Goal: Information Seeking & Learning: Find specific fact

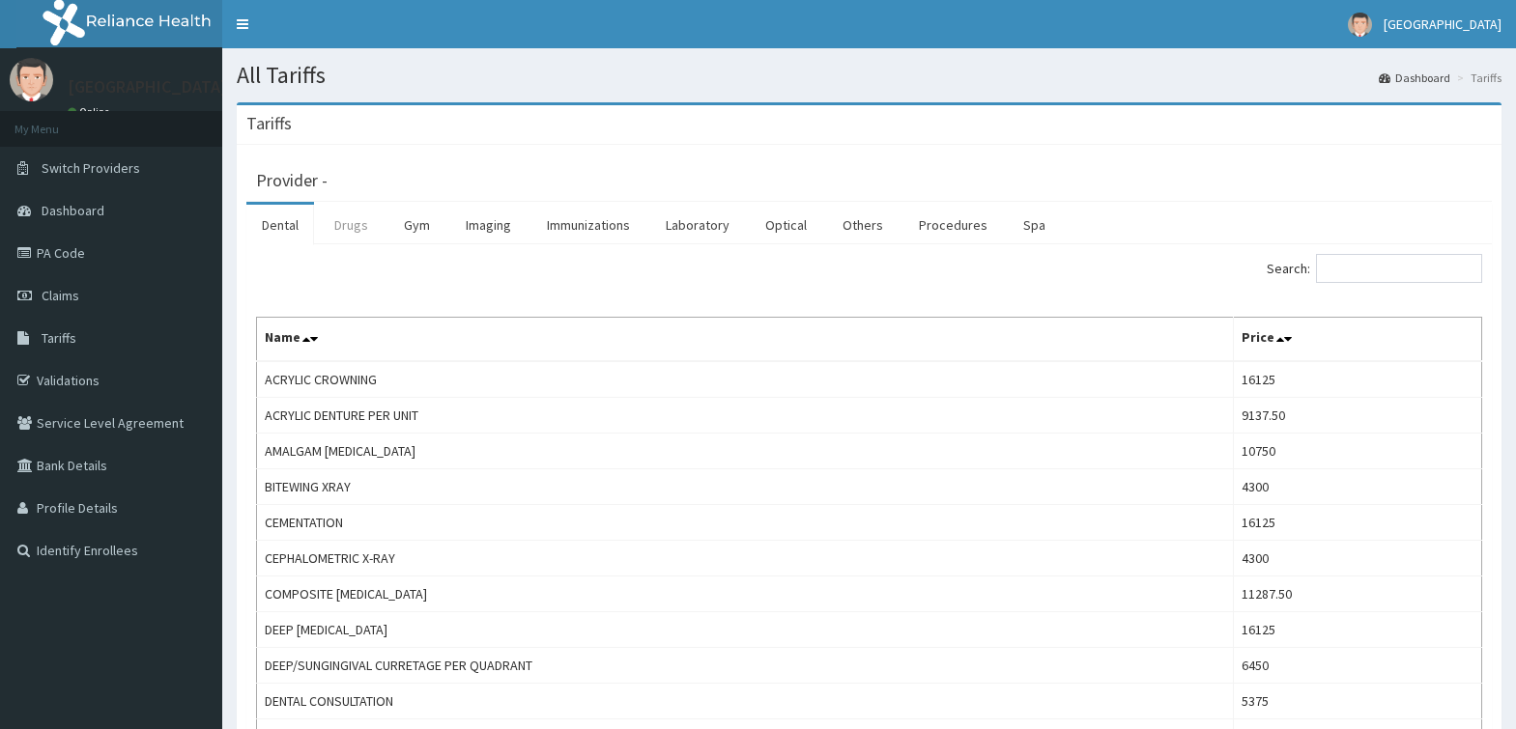
click at [359, 232] on link "Drugs" at bounding box center [351, 225] width 65 height 41
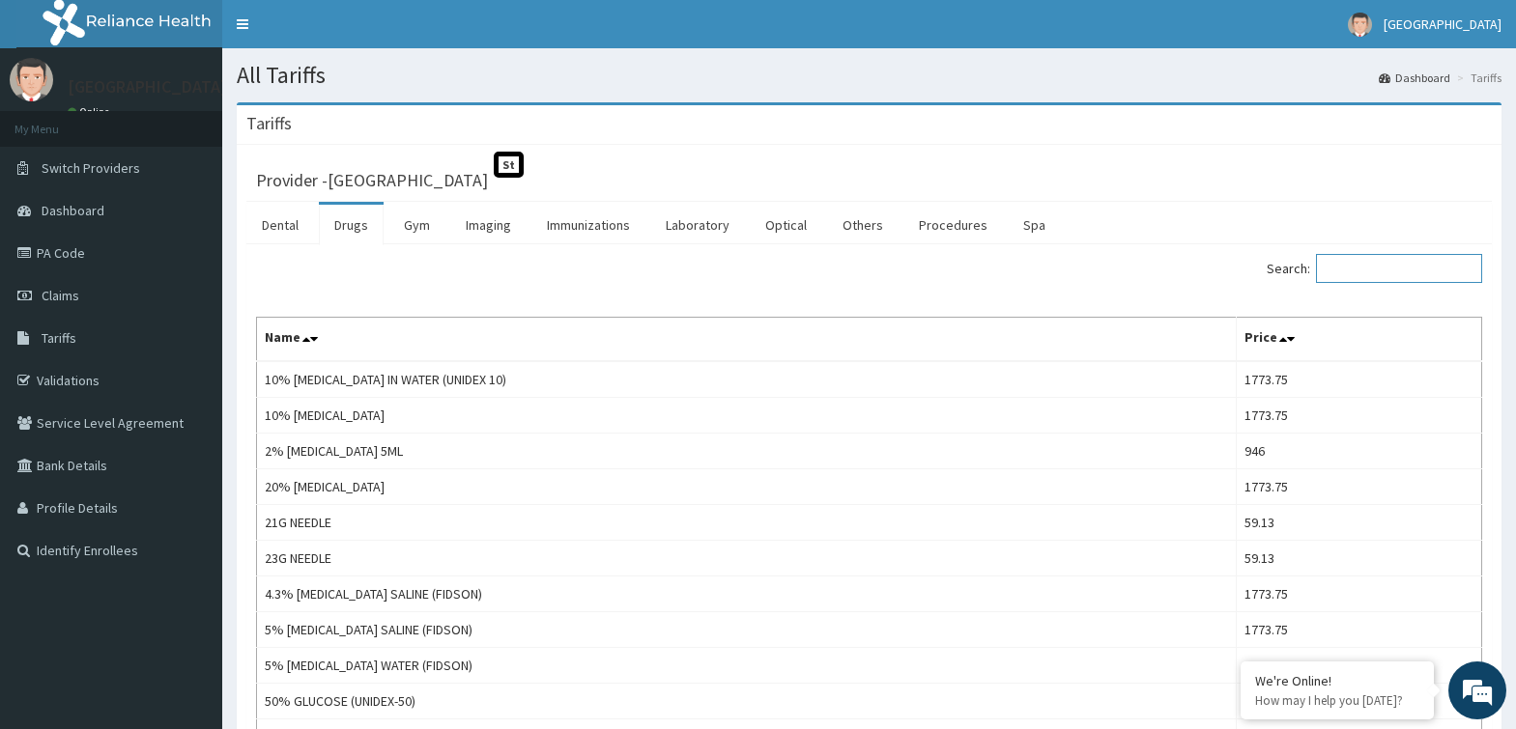
click at [1368, 268] on input "Search:" at bounding box center [1399, 268] width 166 height 29
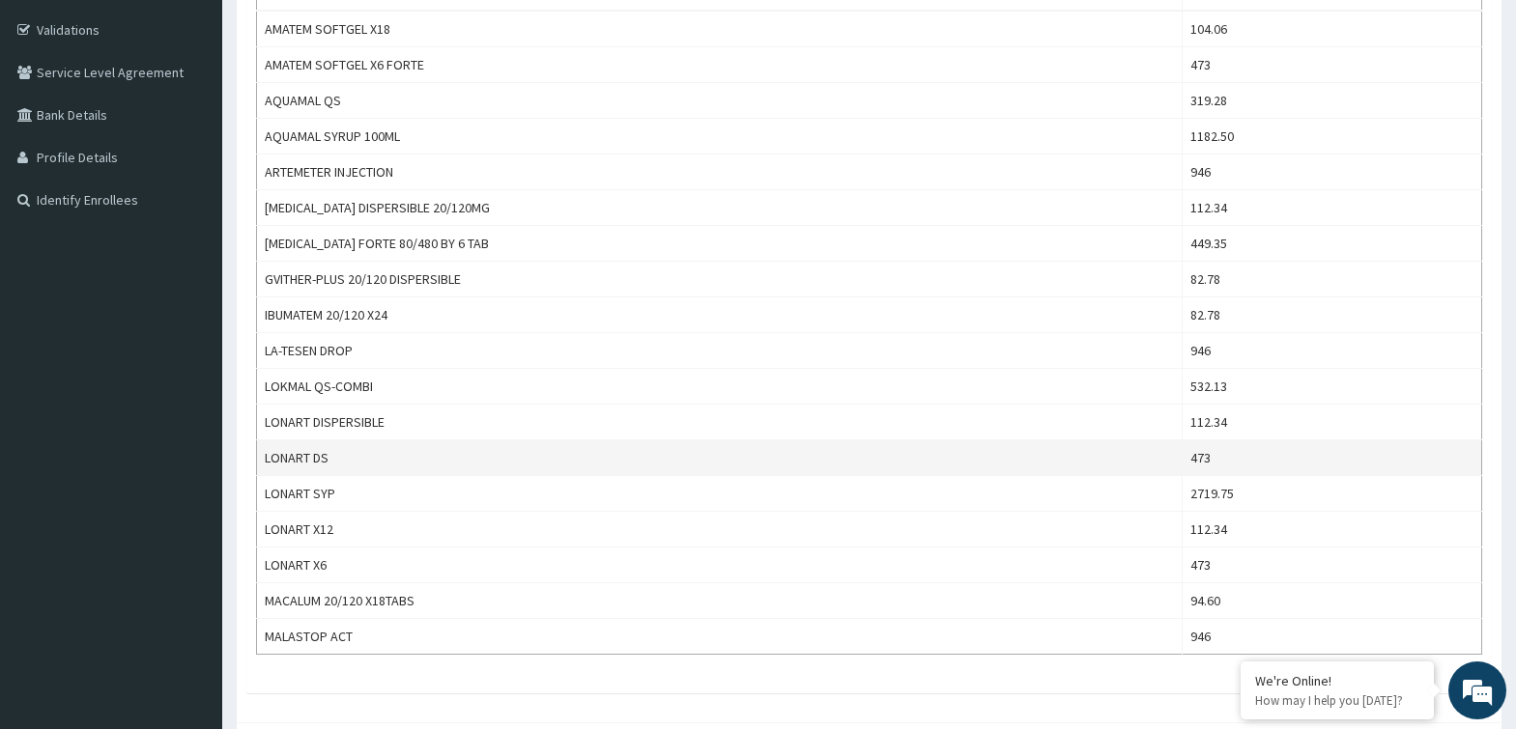
scroll to position [254, 0]
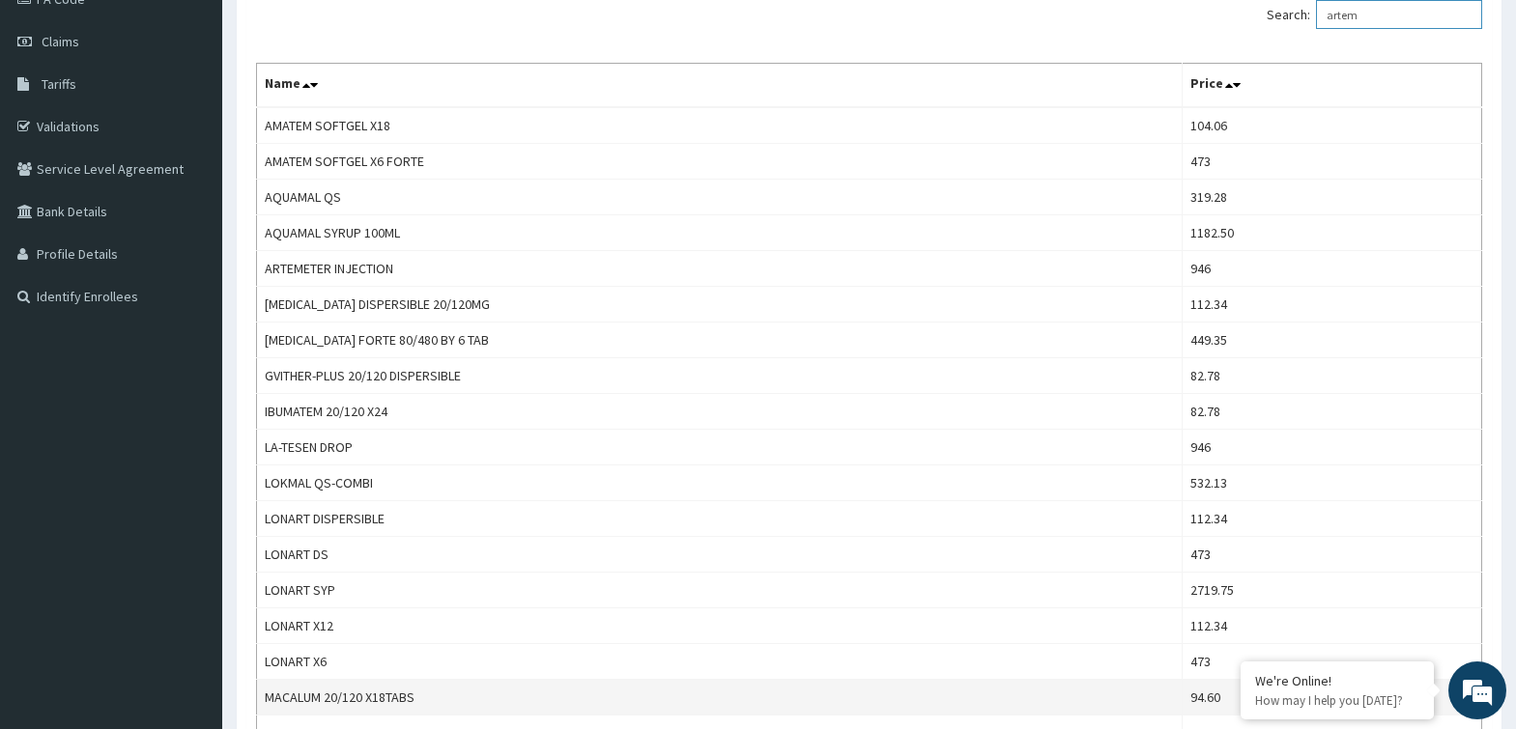
type input "artem"
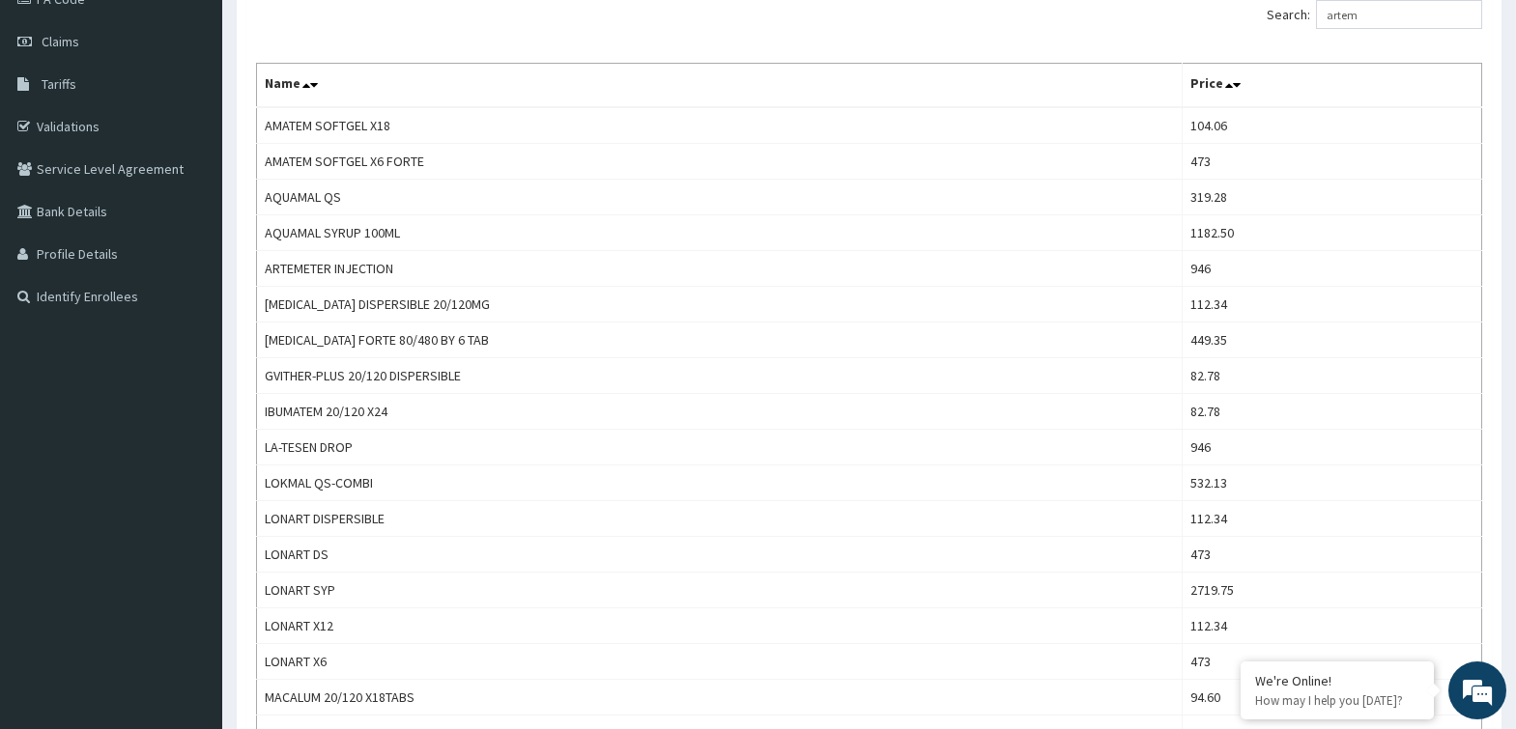
click at [566, 51] on div "Search: artem Name Price AMATEM SOFTGEL X18 104.06 AMATEM SOFTGEL X6 FORTE 473 …" at bounding box center [869, 376] width 1226 height 752
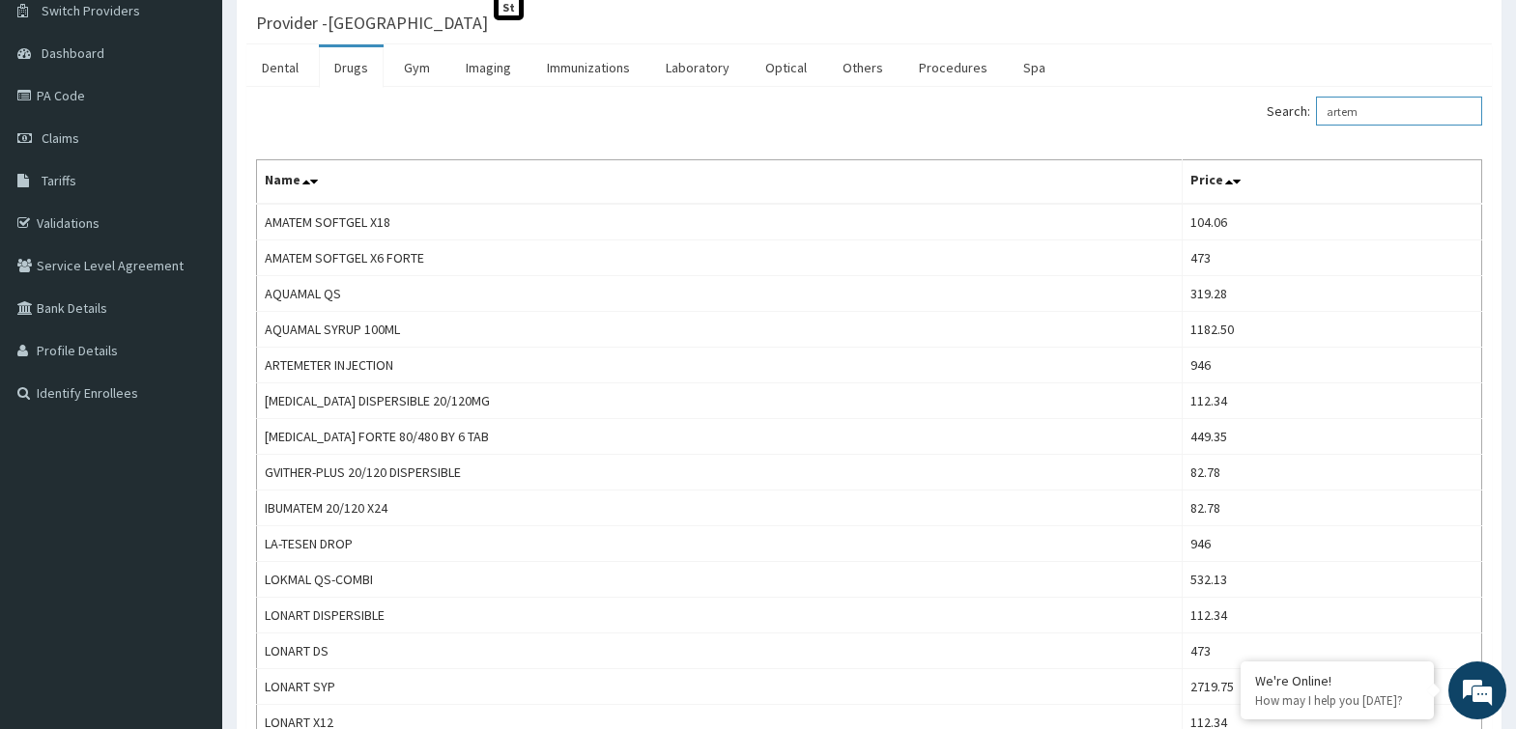
drag, startPoint x: 1392, startPoint y: 112, endPoint x: 1134, endPoint y: 149, distance: 260.5
click at [1134, 149] on div "Search: artem Name Price AMATEM SOFTGEL X18 104.06 AMATEM SOFTGEL X6 FORTE 473 …" at bounding box center [869, 473] width 1226 height 752
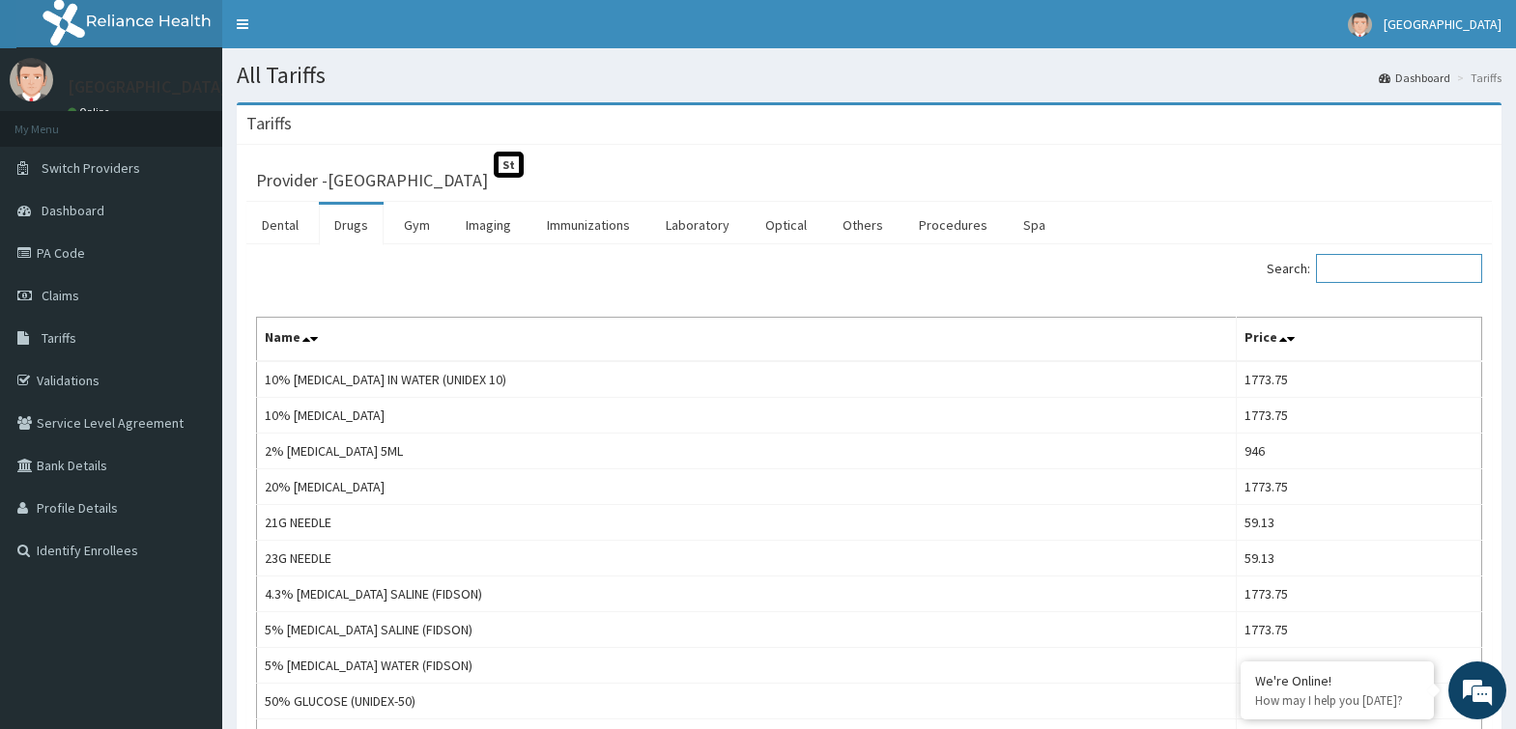
click at [1368, 274] on input "Search:" at bounding box center [1399, 268] width 166 height 29
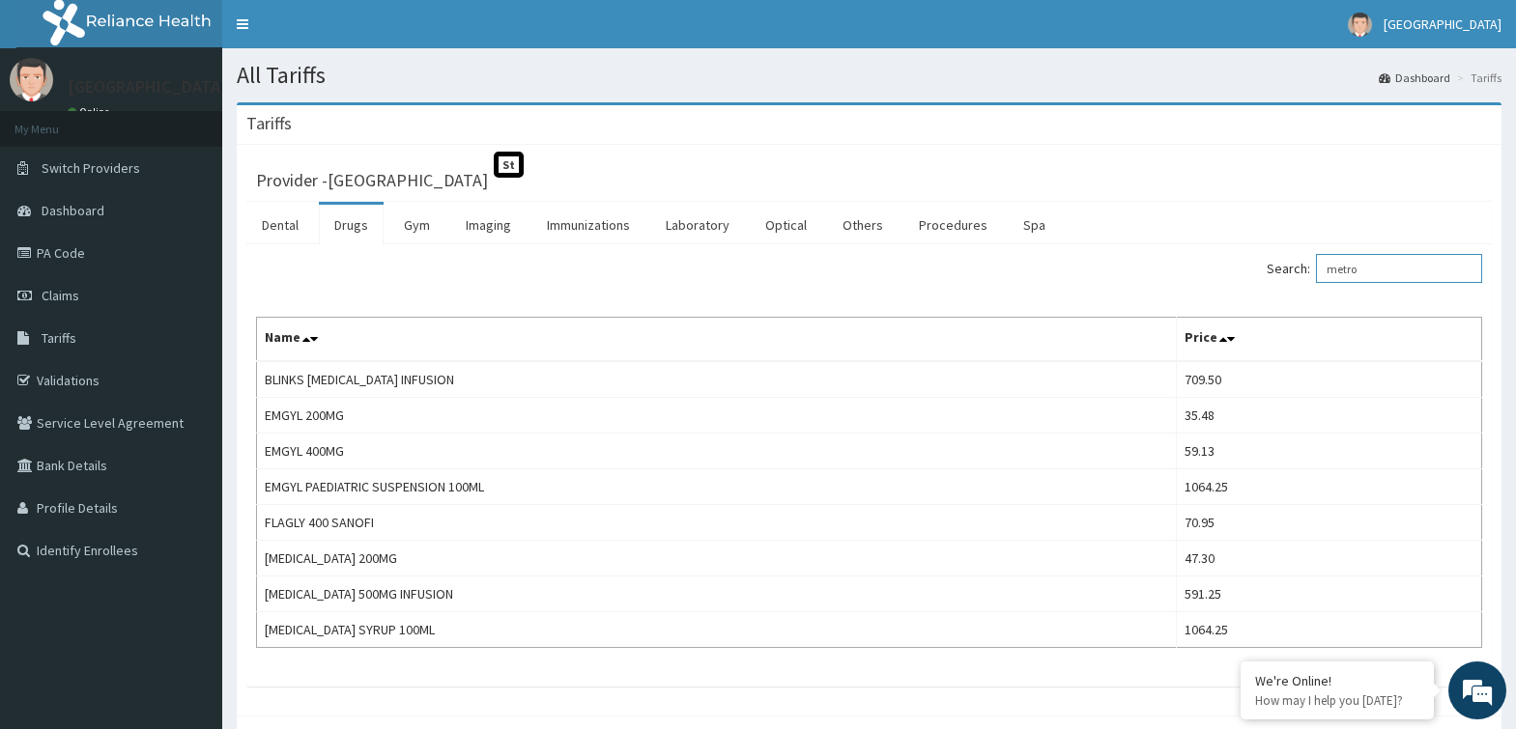
drag, startPoint x: 1404, startPoint y: 265, endPoint x: 1264, endPoint y: 289, distance: 142.1
click at [1264, 289] on div "Search: metro Name Price BLINKS [MEDICAL_DATA] INFUSION 709.50 EMGYL 200MG 35.4…" at bounding box center [869, 451] width 1226 height 394
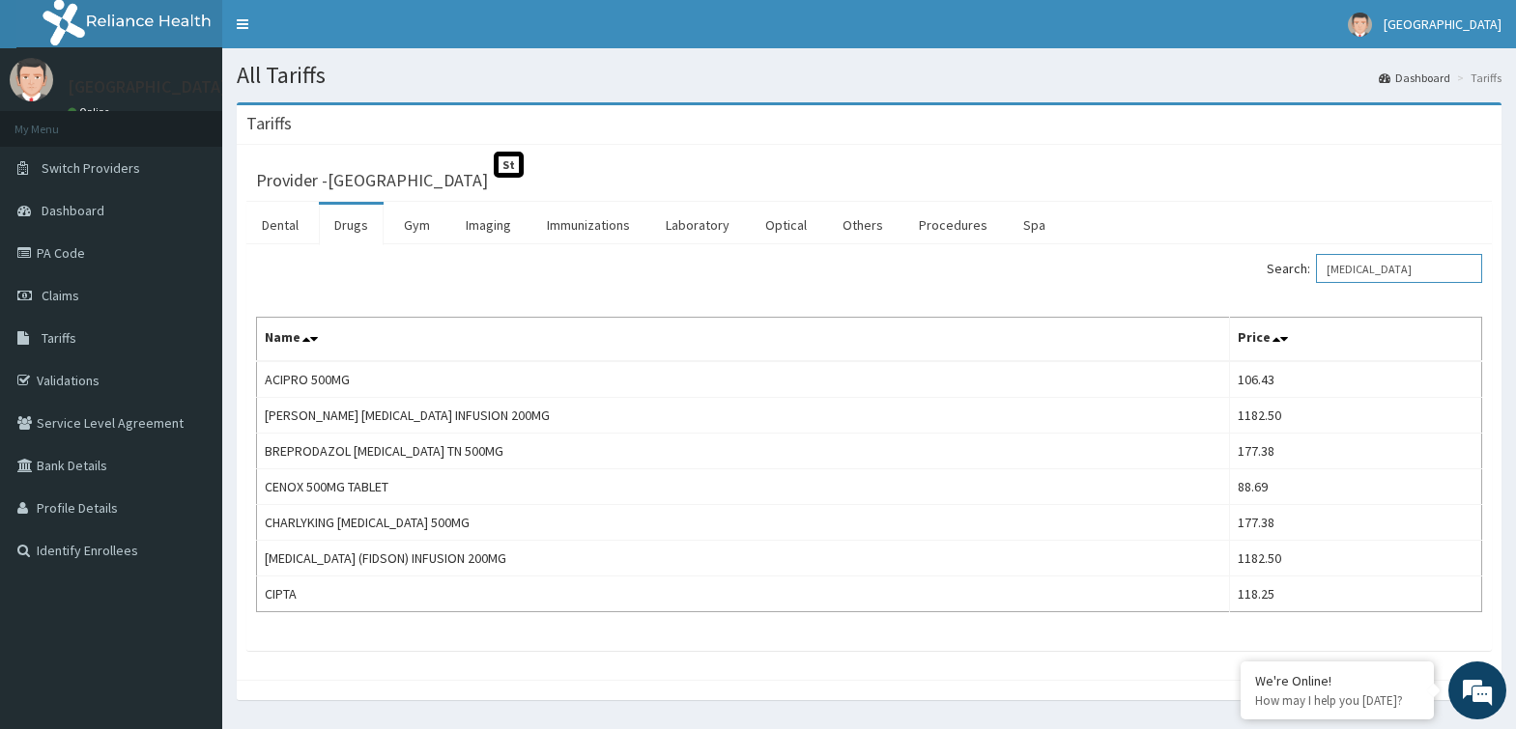
drag, startPoint x: 1400, startPoint y: 273, endPoint x: 1240, endPoint y: 299, distance: 161.5
click at [1240, 299] on div "Search: [MEDICAL_DATA] Name Price ACIPRO 500MG 106.43 ANDERSONS [MEDICAL_DATA] …" at bounding box center [869, 433] width 1226 height 358
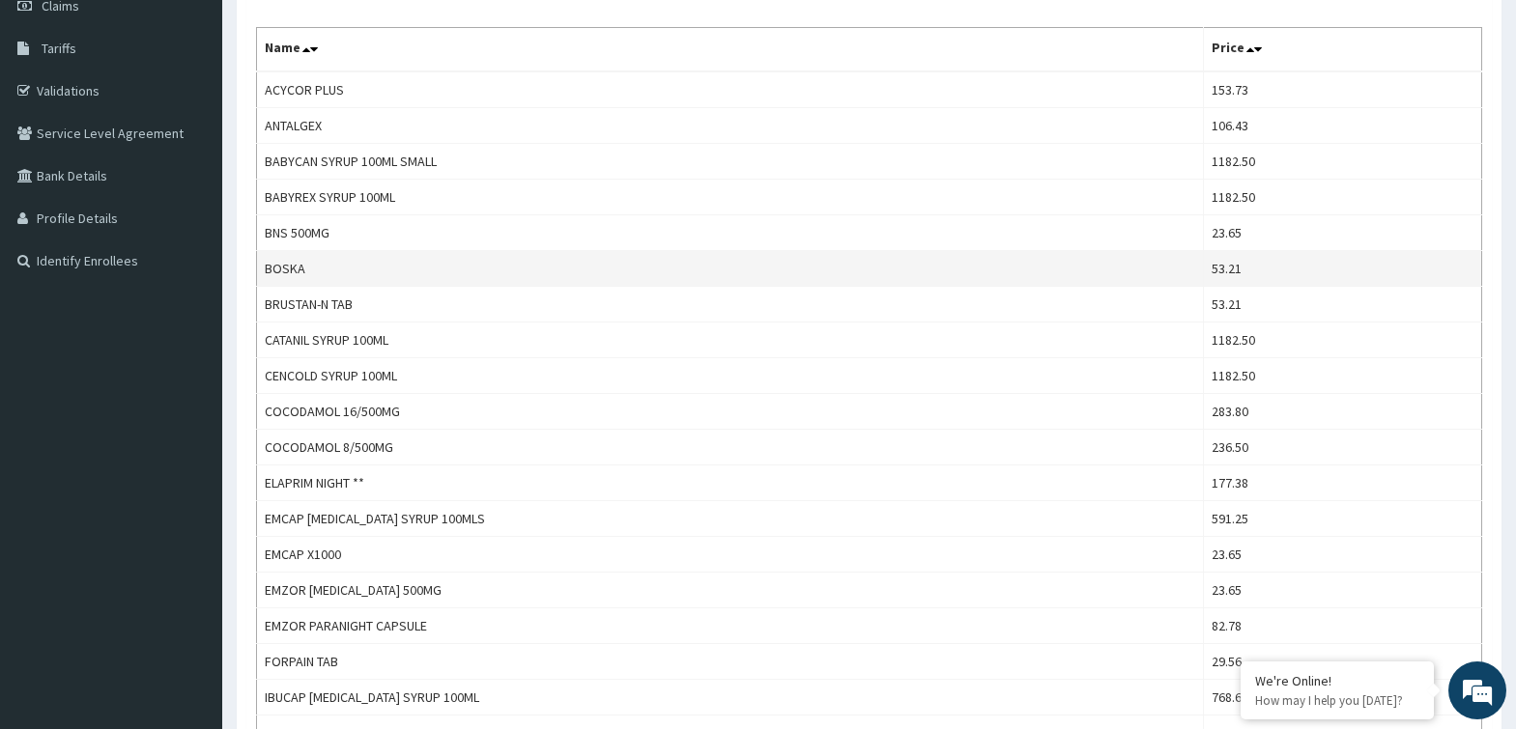
scroll to position [580, 0]
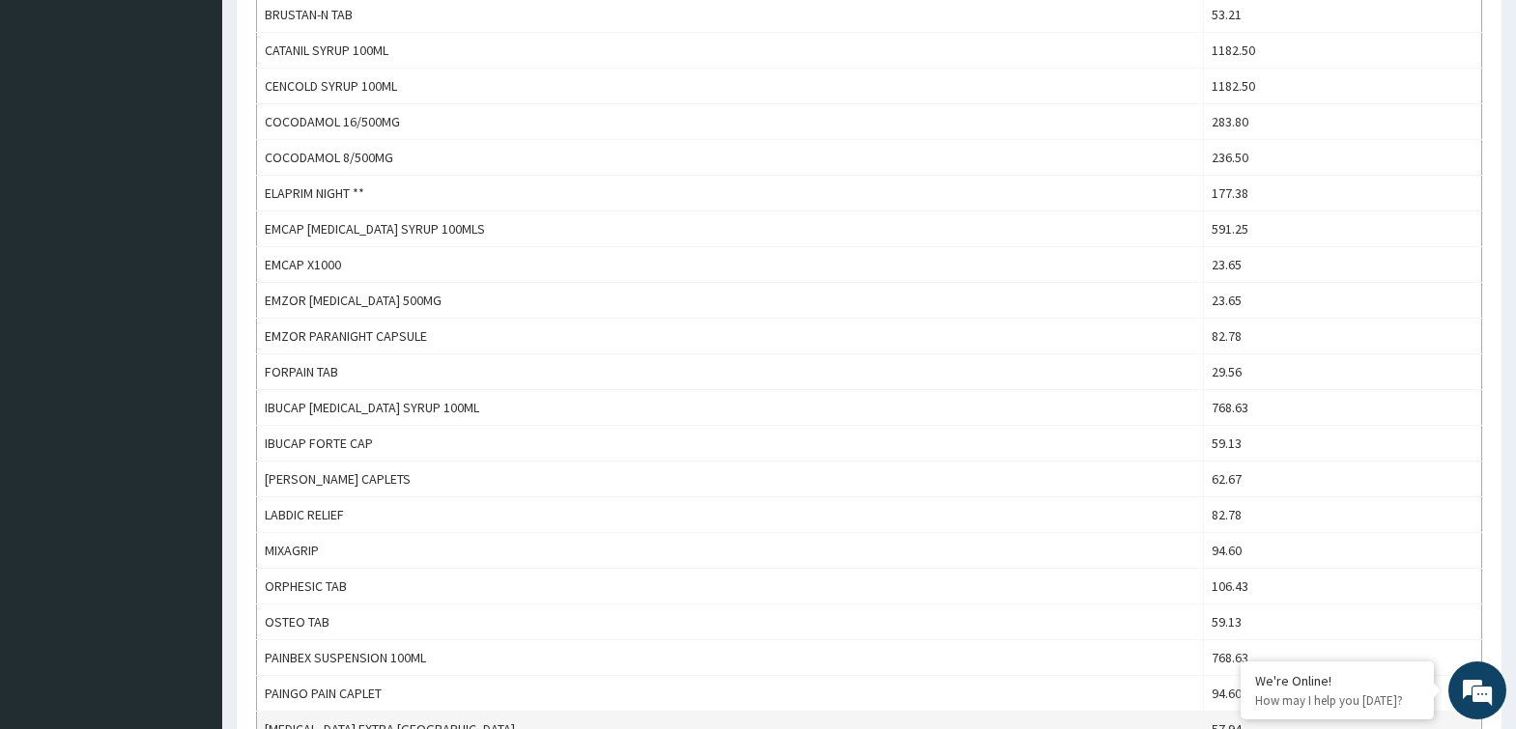
type input "paraceta"
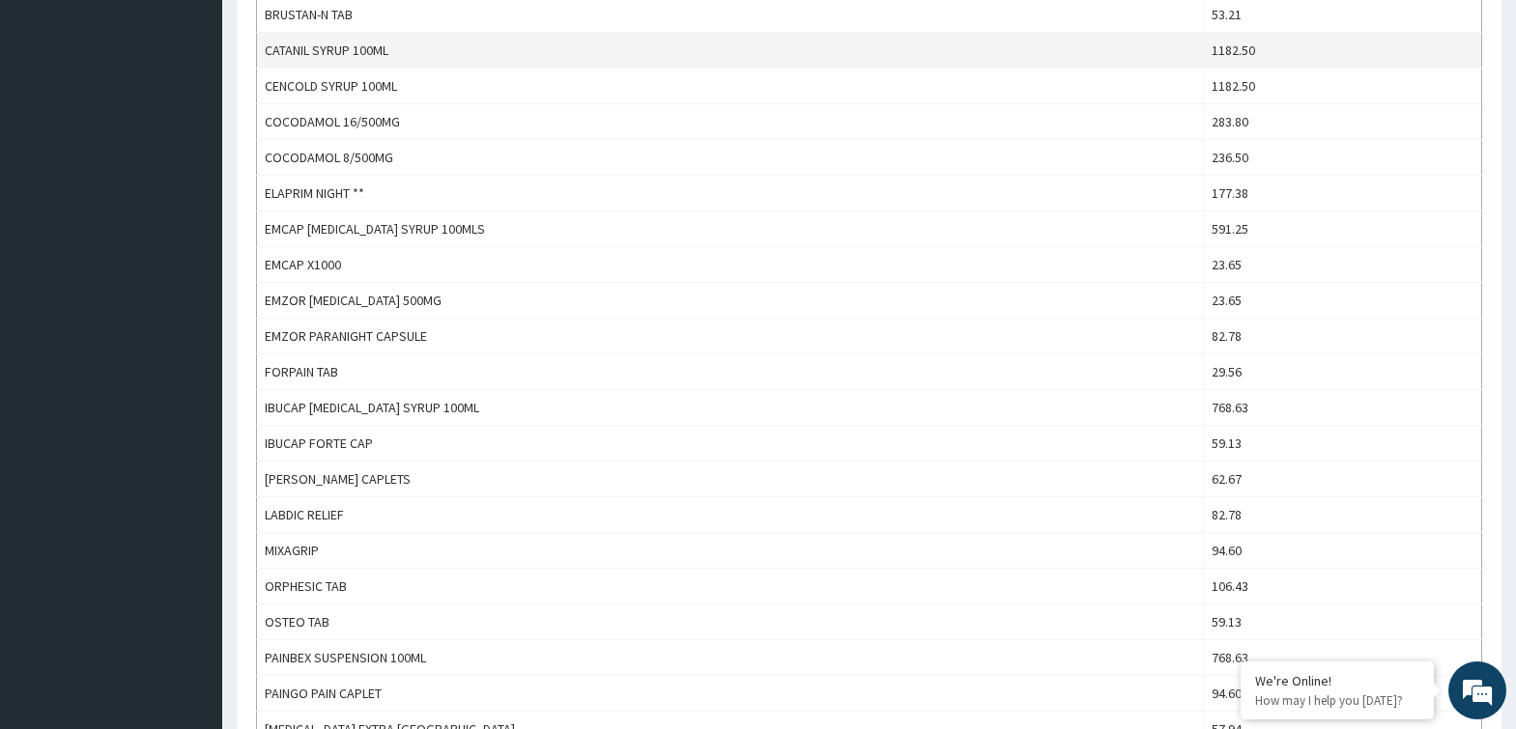
click at [459, 53] on td "CATANIL SYRUP 100ML" at bounding box center [730, 51] width 947 height 36
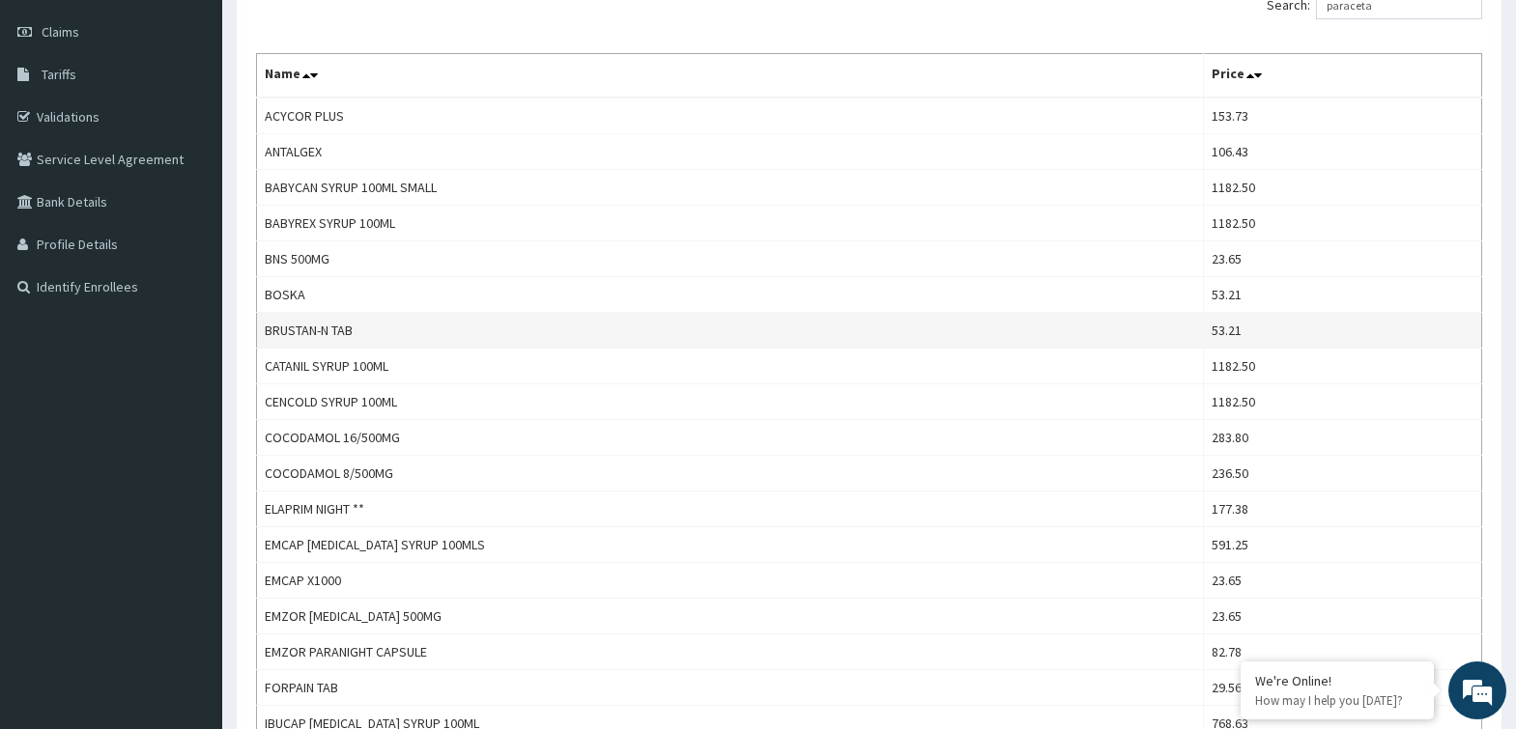
scroll to position [0, 0]
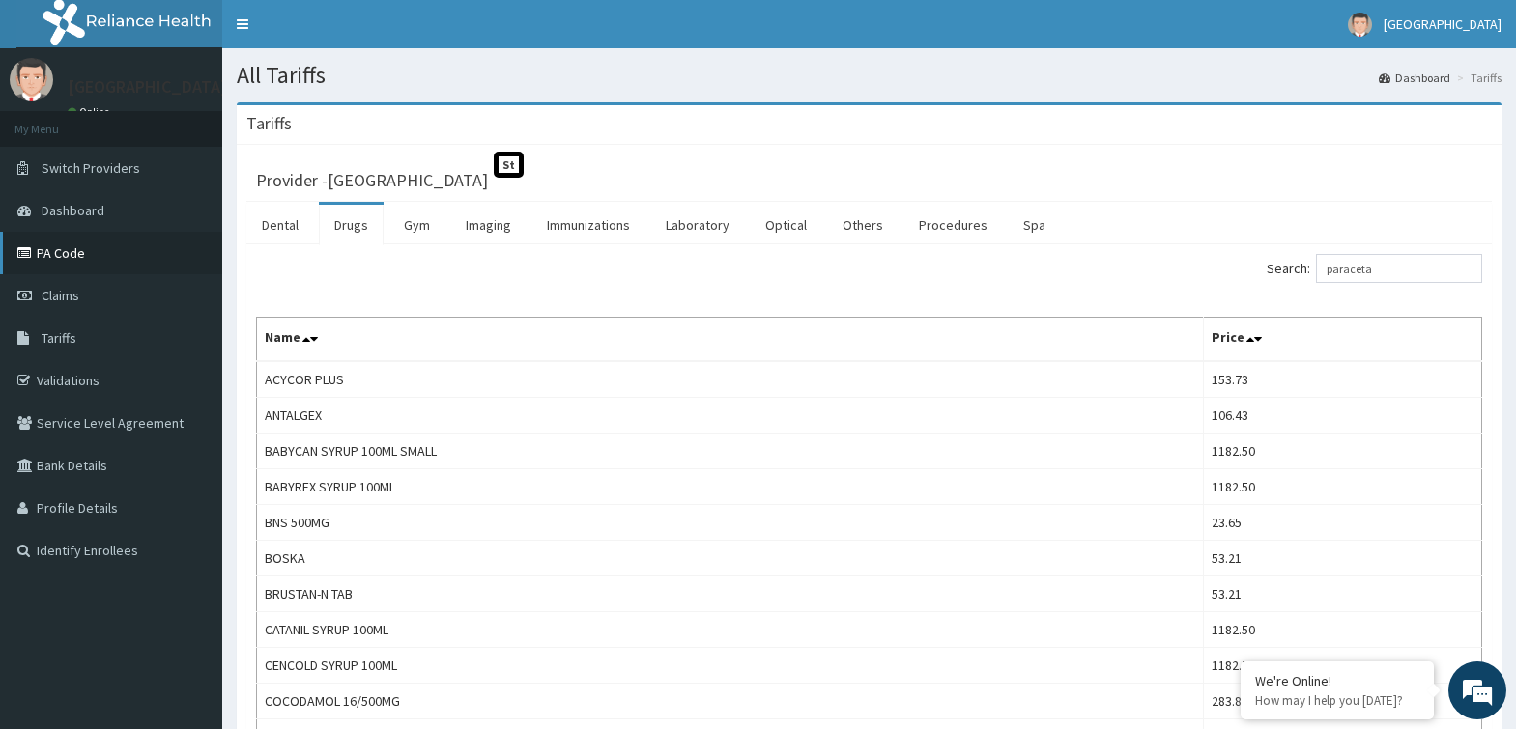
click at [69, 250] on link "PA Code" at bounding box center [111, 253] width 222 height 43
